Goal: Task Accomplishment & Management: Manage account settings

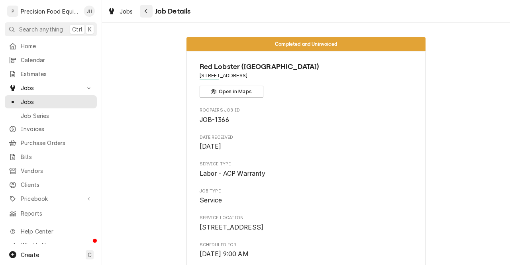
click at [149, 14] on div "Navigate back" at bounding box center [146, 11] width 8 height 8
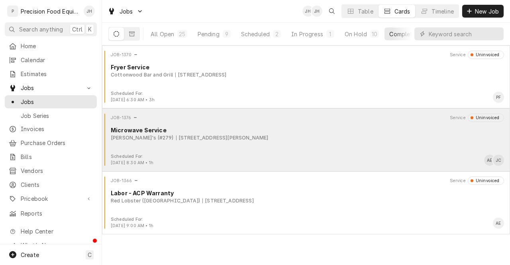
click at [222, 141] on div "JOB-1376 Service Uninvoiced Microwave Service Arby's (#279) 1392 W. Elliot Rd, …" at bounding box center [306, 134] width 402 height 40
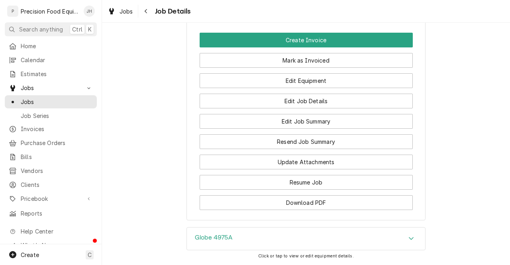
scroll to position [865, 0]
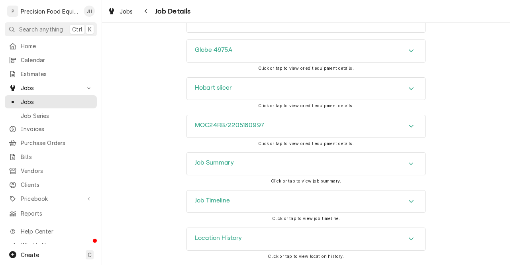
click at [252, 173] on div "Job Summary" at bounding box center [306, 164] width 238 height 22
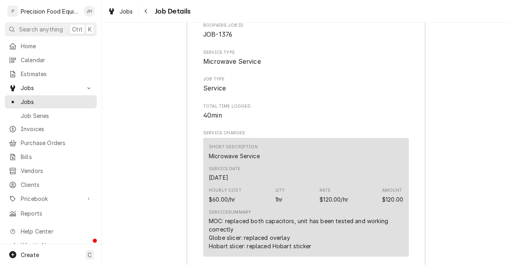
scroll to position [0, 0]
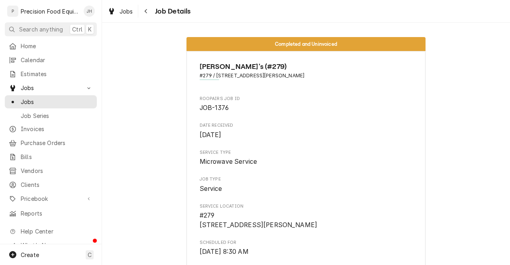
drag, startPoint x: 503, startPoint y: 45, endPoint x: 509, endPoint y: 43, distance: 6.3
click at [509, 43] on div "Completed and Uninvoiced Arby's (#279) #279 / 1392 W. Elliot Rd, Tempe, AZ 8528…" at bounding box center [306, 144] width 408 height 242
click at [147, 13] on icon "Navigate back" at bounding box center [146, 11] width 4 height 6
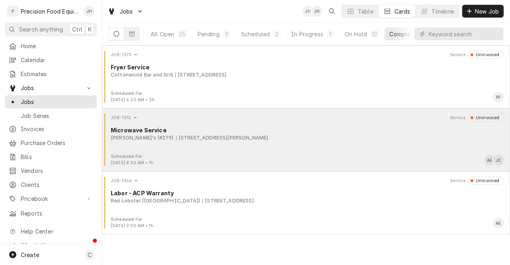
click at [299, 139] on div "[PERSON_NAME]'s (#279) [STREET_ADDRESS][PERSON_NAME]" at bounding box center [307, 137] width 393 height 7
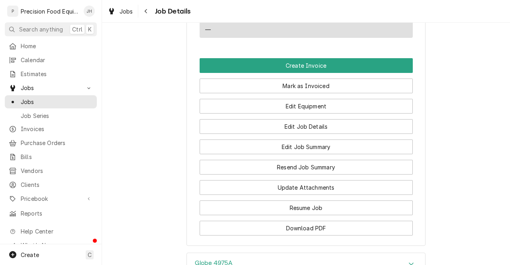
scroll to position [619, 0]
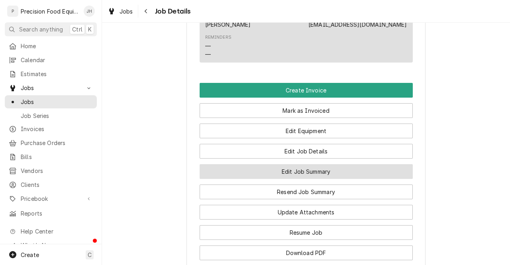
click at [329, 177] on button "Edit Job Summary" at bounding box center [306, 171] width 213 height 15
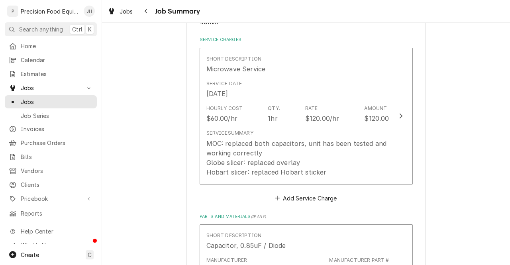
scroll to position [179, 0]
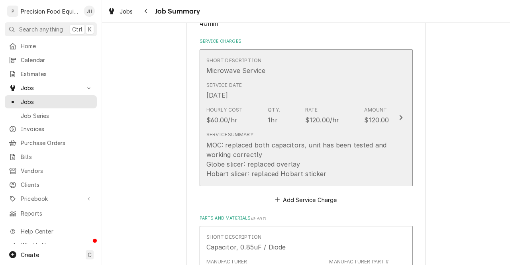
click at [316, 103] on div "Hourly Cost $60.00/hr Qty. 1hr Rate $120.00/hr Amount $120.00" at bounding box center [297, 115] width 183 height 25
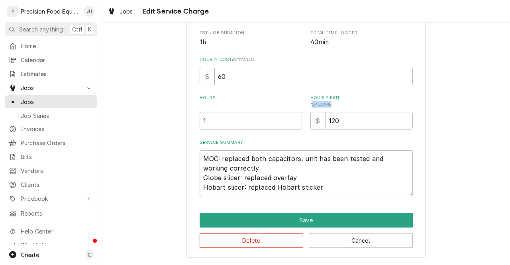
click at [316, 103] on span "( optional )" at bounding box center [321, 104] width 22 height 4
click at [325, 112] on input "120" at bounding box center [369, 121] width 88 height 18
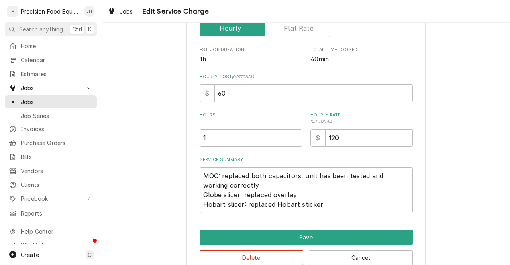
scroll to position [147, 0]
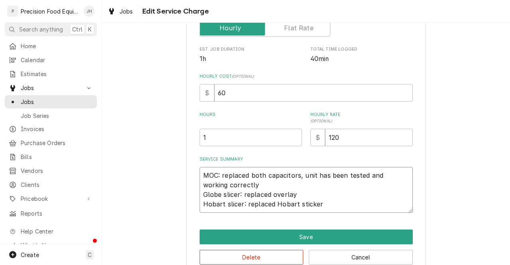
click at [233, 179] on textarea "MOC: replaced both capacitors, unit has been tested and working correctly Globe…" at bounding box center [306, 190] width 213 height 46
click at [290, 200] on textarea "MOC: replaced both capacitors, unit has been tested and working correctly Globe…" at bounding box center [306, 190] width 213 height 46
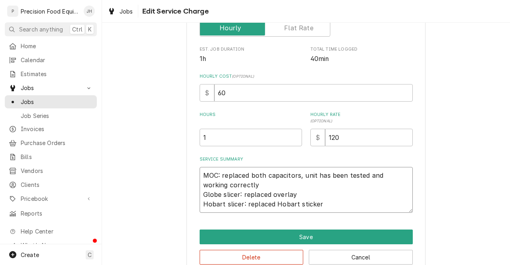
click at [290, 200] on textarea "MOC: replaced both capacitors, unit has been tested and working correctly Globe…" at bounding box center [306, 190] width 213 height 46
click at [323, 203] on textarea "MOC: replaced both capacitors, unit has been tested and working correctly Globe…" at bounding box center [306, 190] width 213 height 46
drag, startPoint x: 323, startPoint y: 203, endPoint x: 189, endPoint y: 173, distance: 137.4
click at [189, 173] on div "Use the fields below to edit this service charge Short Description Microwave Se…" at bounding box center [305, 83] width 239 height 384
click at [211, 182] on textarea "MOC: replaced both capacitors, unit has been tested and working correctly Globe…" at bounding box center [306, 190] width 213 height 46
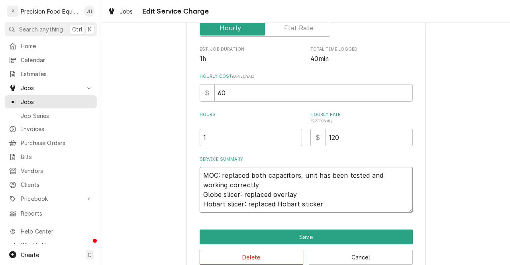
click at [218, 176] on textarea "MOC: replaced both capacitors, unit has been tested and working correctly Globe…" at bounding box center [306, 190] width 213 height 46
click at [326, 205] on textarea "MOC: replaced both capacitors, unit has been tested and working correctly Globe…" at bounding box center [306, 190] width 213 height 46
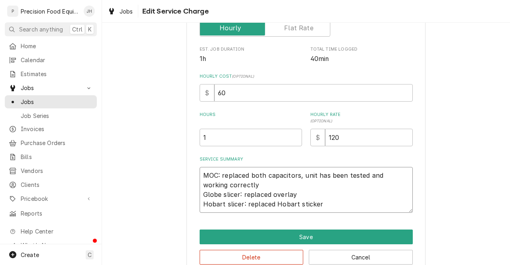
drag, startPoint x: 326, startPoint y: 205, endPoint x: 183, endPoint y: 174, distance: 146.3
click at [186, 174] on div "Use the fields below to edit this service charge Short Description Microwave Se…" at bounding box center [305, 83] width 239 height 384
type textarea "x"
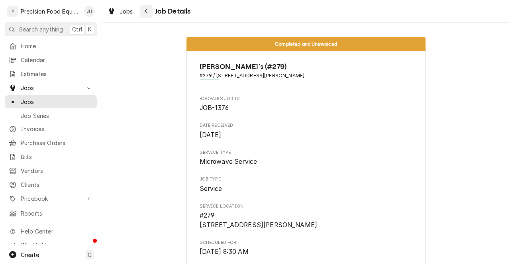
click at [147, 8] on icon "Navigate back" at bounding box center [146, 11] width 4 height 6
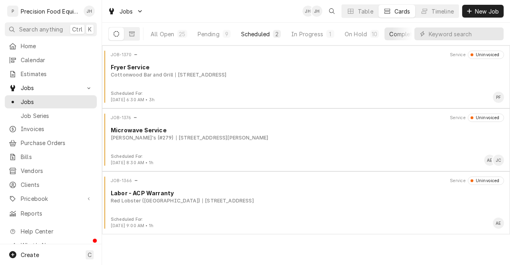
click at [266, 27] on button "Scheduled 2" at bounding box center [260, 33] width 49 height 13
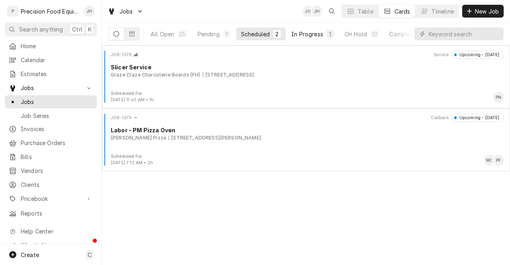
click at [327, 38] on button "In Progress 1" at bounding box center [312, 33] width 53 height 13
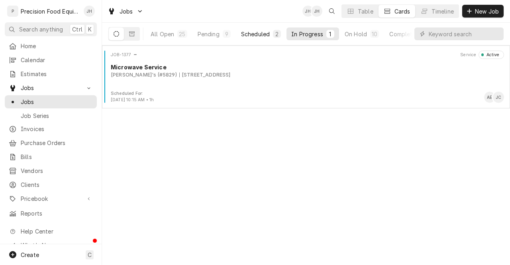
click at [259, 36] on div "Scheduled" at bounding box center [255, 34] width 29 height 8
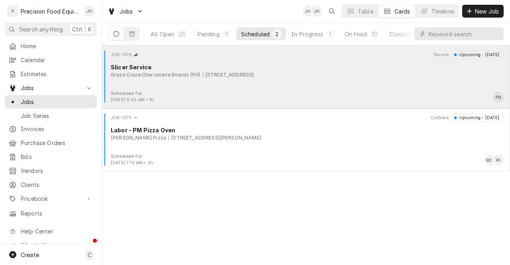
click at [262, 67] on div "Slicer Service" at bounding box center [307, 67] width 393 height 8
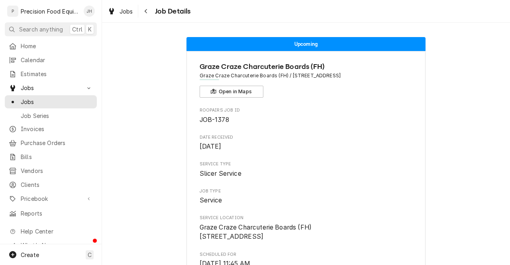
drag, startPoint x: 500, startPoint y: 56, endPoint x: 509, endPoint y: 53, distance: 9.1
click at [509, 53] on div "Upcoming Graze Craze Charcuterie Boards (FH) Graze Craze Charcuterie Boards (FH…" at bounding box center [306, 144] width 408 height 242
click at [149, 12] on div "Navigate back" at bounding box center [146, 11] width 8 height 8
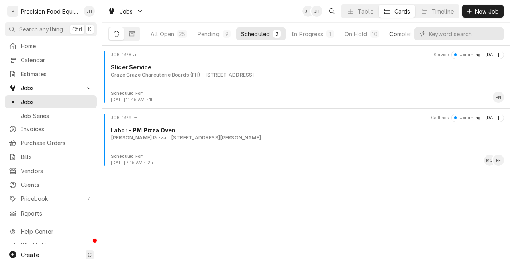
click at [406, 33] on div "Completed" at bounding box center [404, 34] width 30 height 8
